Goal: Answer question/provide support: Share knowledge or assist other users

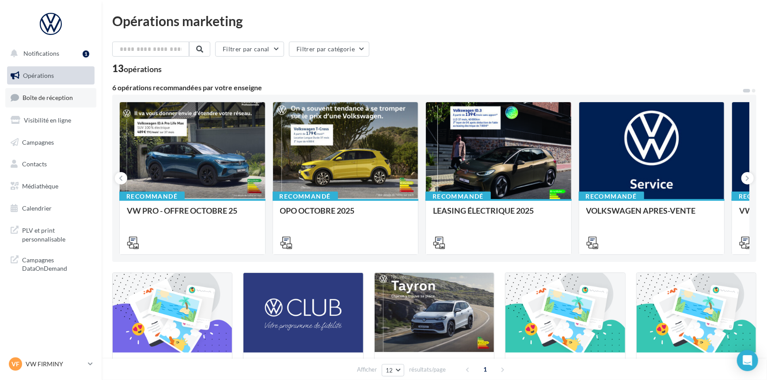
click at [43, 94] on span "Boîte de réception" at bounding box center [48, 98] width 50 height 8
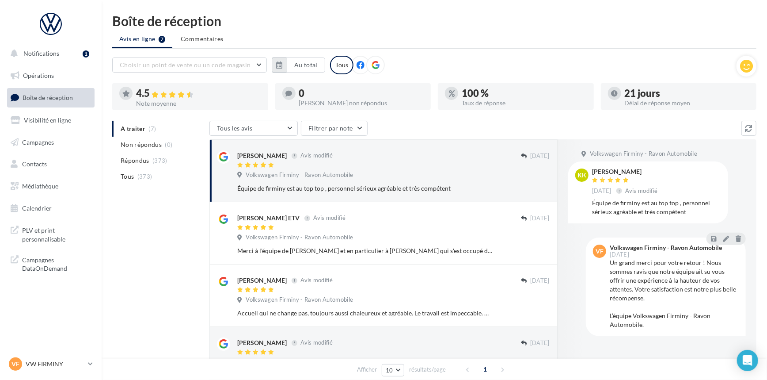
click at [284, 71] on button "button" at bounding box center [279, 64] width 15 height 15
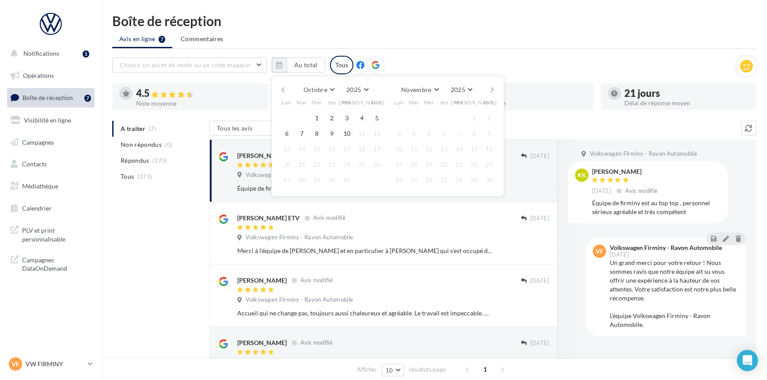
click at [284, 87] on button "button" at bounding box center [283, 90] width 8 height 12
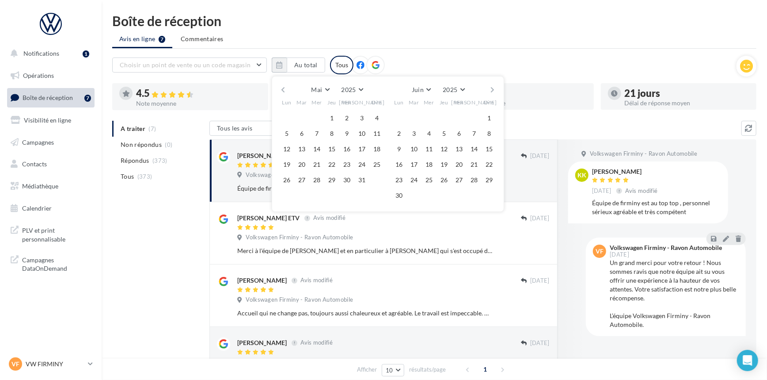
click at [284, 87] on button "button" at bounding box center [283, 90] width 8 height 12
click at [282, 90] on button "button" at bounding box center [283, 90] width 8 height 12
click at [317, 118] on button "1" at bounding box center [316, 117] width 13 height 13
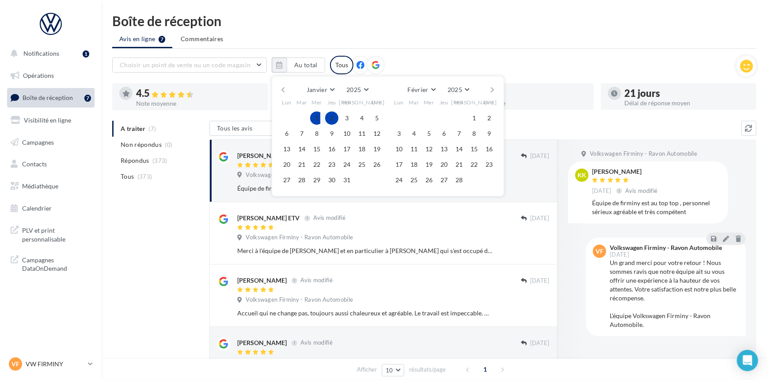
click at [498, 95] on div "[PERSON_NAME] Mars Avril Mai Juin Juillet Août Septembre Octobre Novembre [DATE…" at bounding box center [388, 136] width 233 height 120
click at [495, 91] on button "button" at bounding box center [493, 90] width 8 height 12
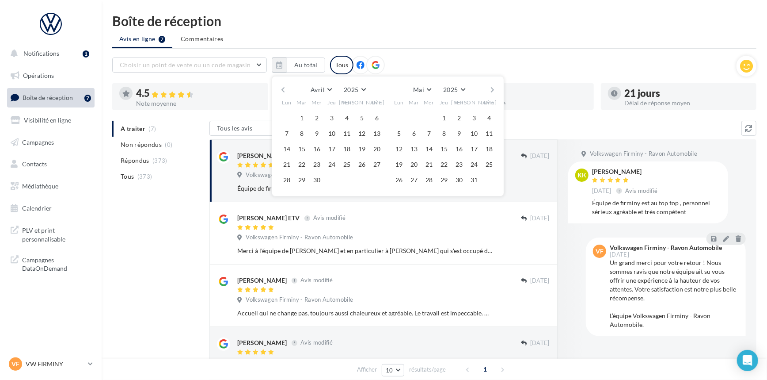
click at [495, 91] on button "button" at bounding box center [493, 90] width 8 height 12
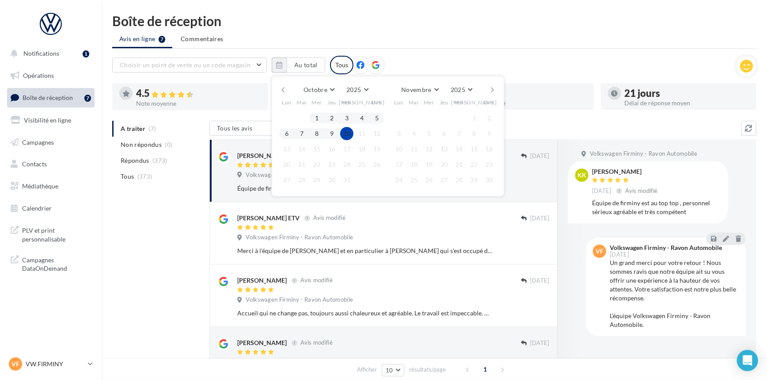
click at [345, 128] on button "10" at bounding box center [346, 133] width 13 height 13
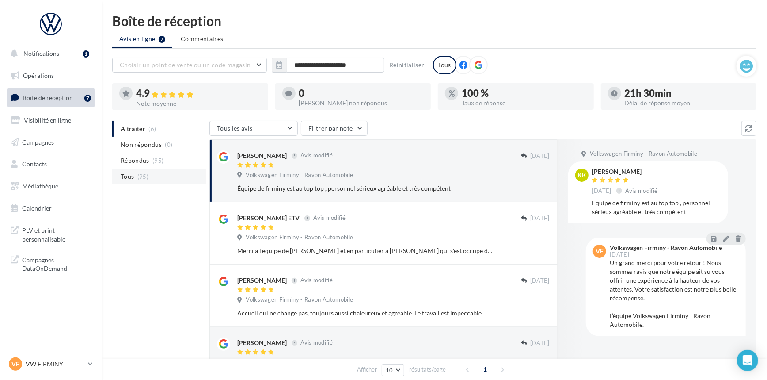
click at [144, 175] on span "(95)" at bounding box center [142, 176] width 11 height 7
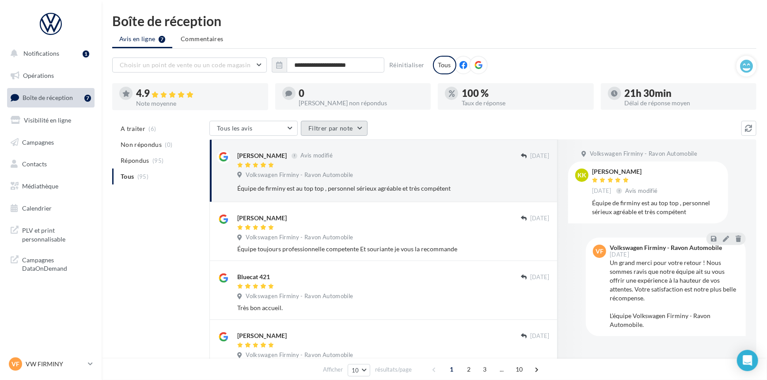
click at [354, 125] on button "Filtrer par note" at bounding box center [334, 128] width 67 height 15
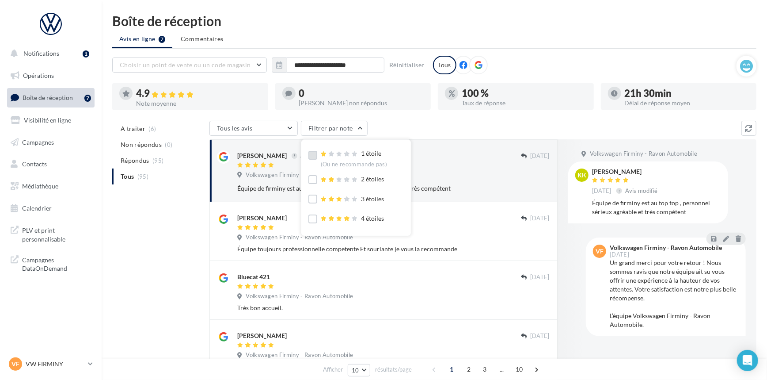
click at [315, 153] on label at bounding box center [313, 155] width 9 height 9
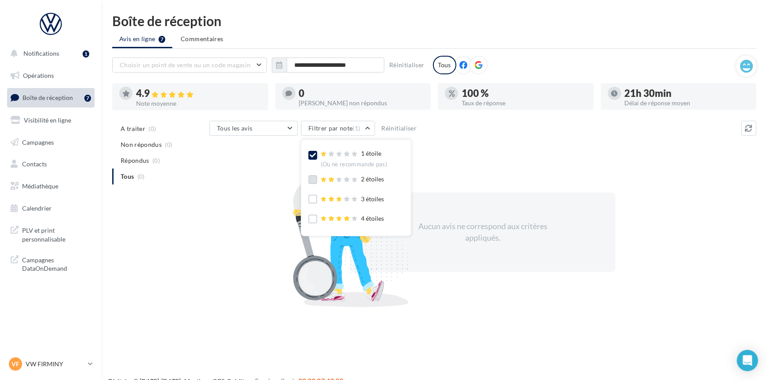
click at [315, 177] on label at bounding box center [313, 179] width 9 height 9
click at [316, 203] on label at bounding box center [313, 199] width 9 height 9
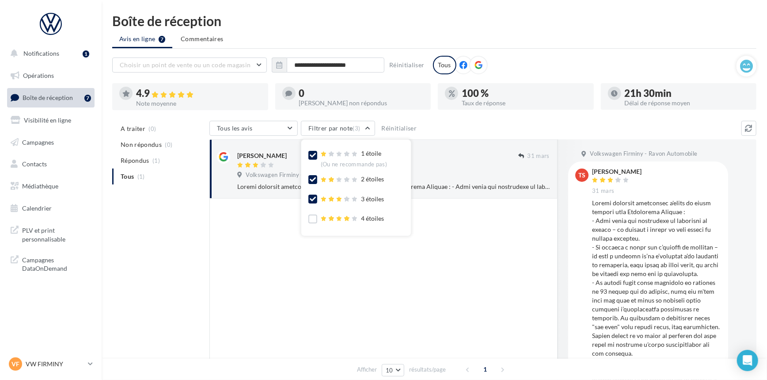
click at [462, 234] on div at bounding box center [384, 310] width 348 height 224
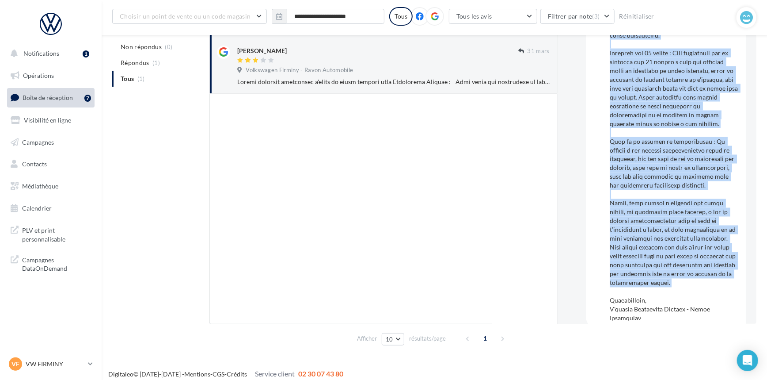
scroll to position [934, 0]
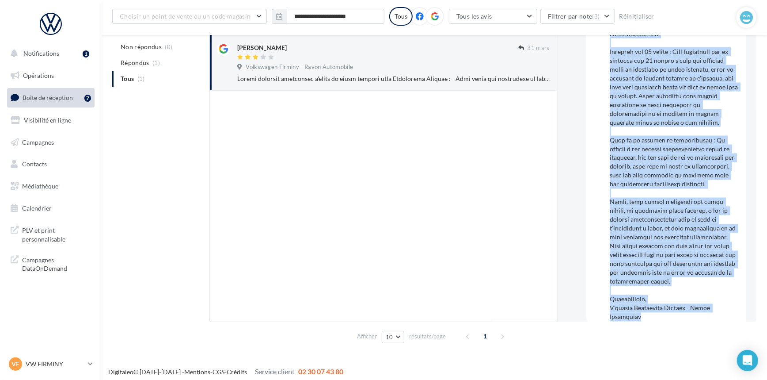
drag, startPoint x: 608, startPoint y: 206, endPoint x: 643, endPoint y: 297, distance: 97.9
click at [643, 297] on div "VF Volkswagen Firminy - Ravon Automobile [DATE]" at bounding box center [666, 41] width 146 height 562
copy div "Loremip Dolorsit Ametc, Adipi e’seddo eius te incid ut laboreet dolor magn. Ali…"
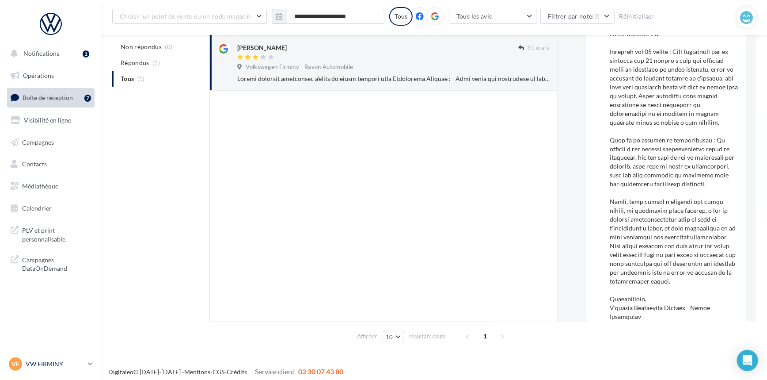
click at [79, 364] on p "VW FIRMINY" at bounding box center [55, 363] width 59 height 9
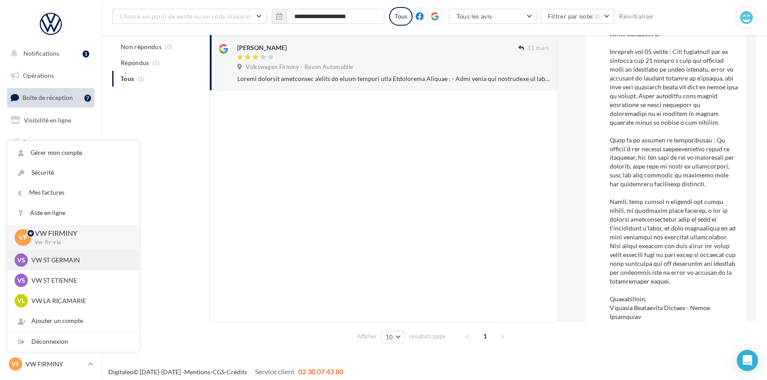
click at [88, 265] on div "VS VW ST GERMAIN vw-stg-via" at bounding box center [74, 259] width 118 height 13
